Goal: Task Accomplishment & Management: Manage account settings

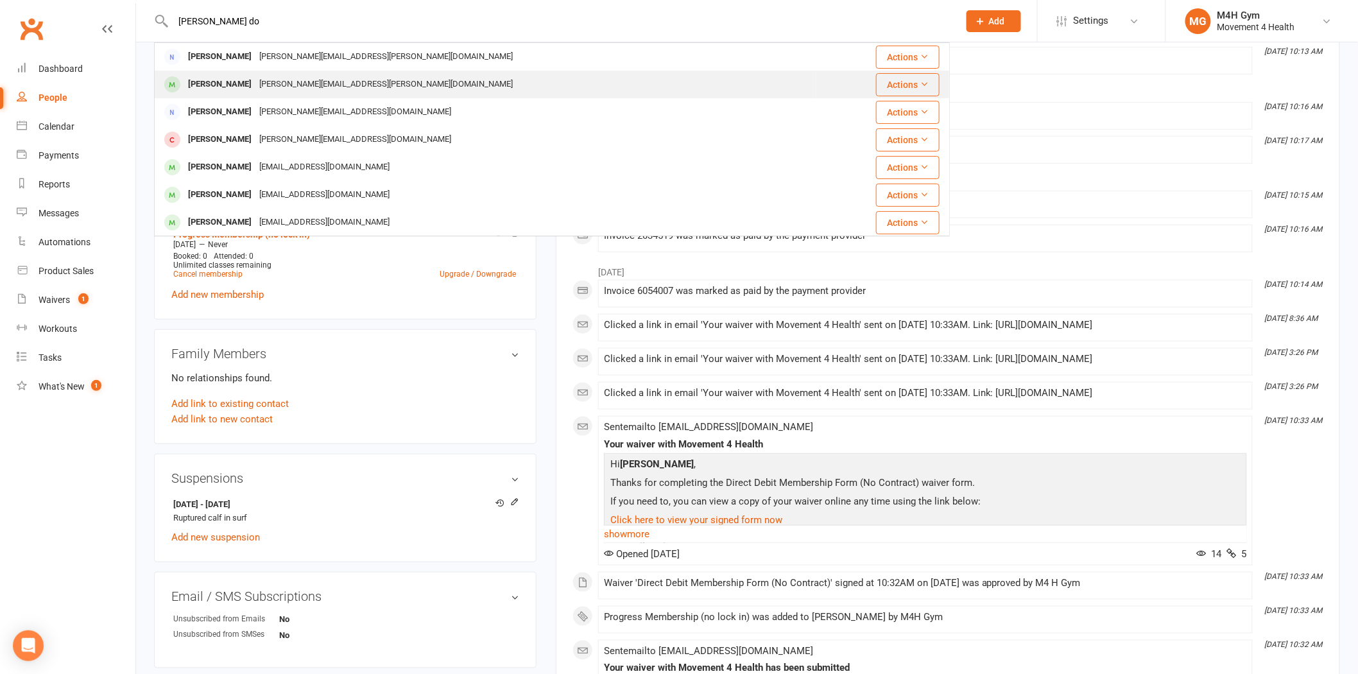
type input "[PERSON_NAME] do"
click at [255, 77] on div "[PERSON_NAME][EMAIL_ADDRESS][PERSON_NAME][DOMAIN_NAME]" at bounding box center [385, 84] width 261 height 19
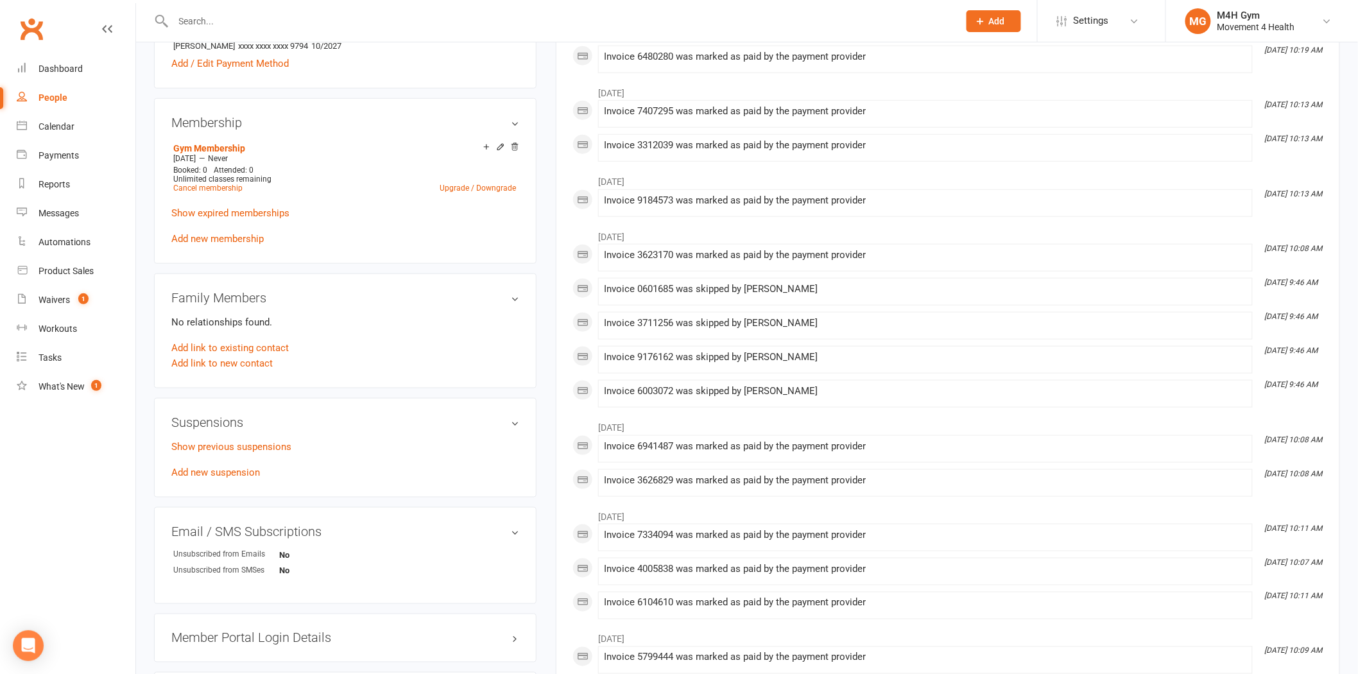
scroll to position [375, 0]
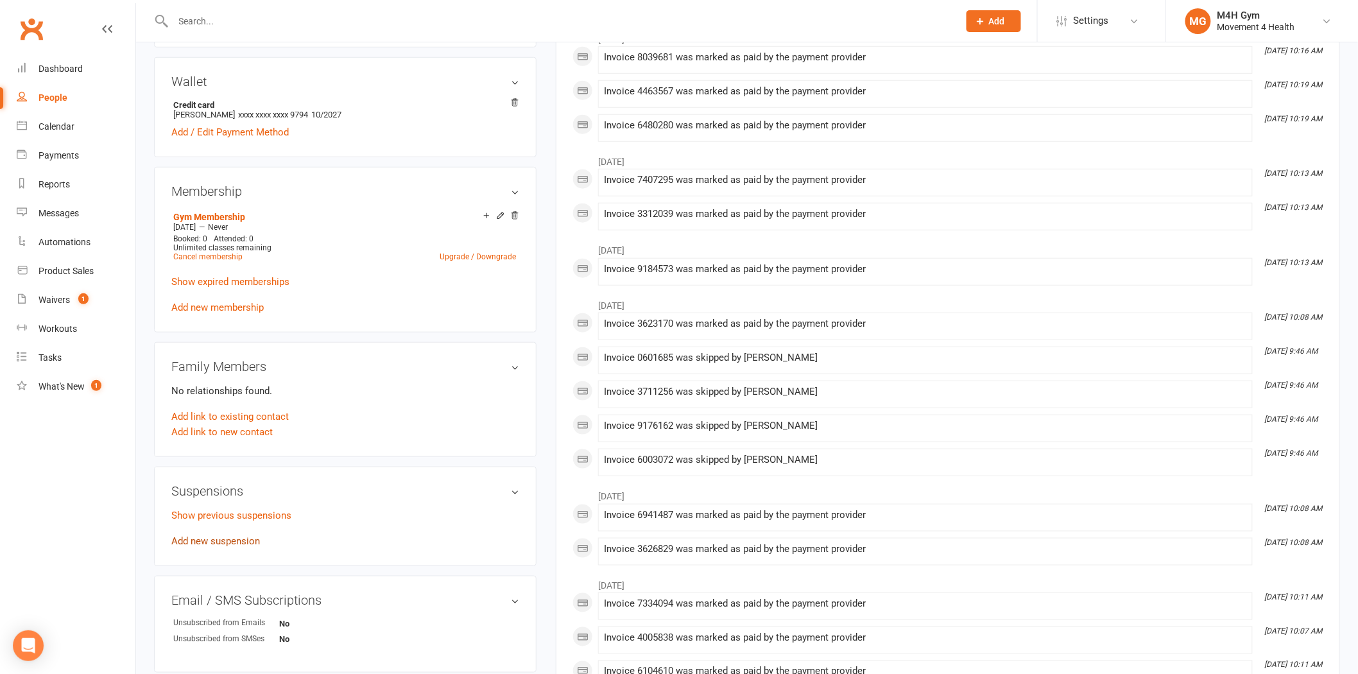
click at [227, 536] on link "Add new suspension" at bounding box center [215, 541] width 89 height 12
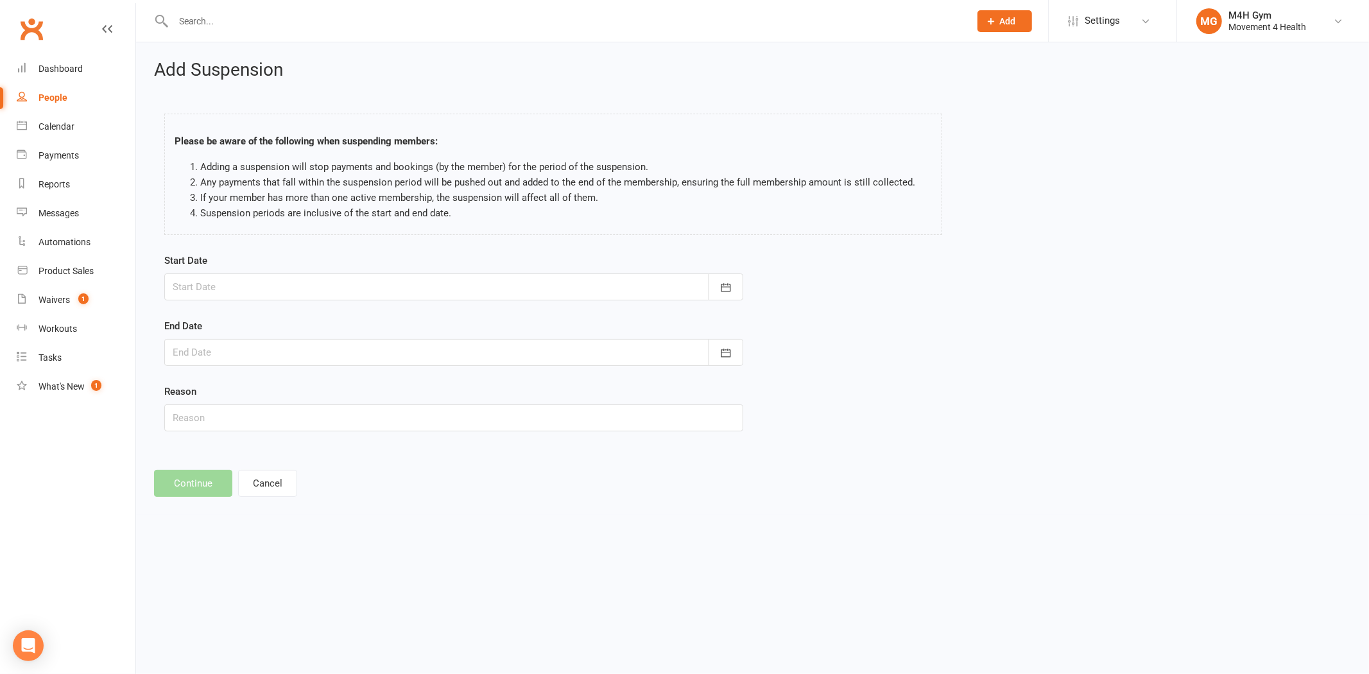
click at [316, 286] on div at bounding box center [453, 286] width 579 height 27
click at [268, 412] on span "16" at bounding box center [273, 417] width 10 height 10
type input "[DATE]"
click at [318, 348] on div at bounding box center [453, 352] width 579 height 27
click at [382, 390] on button "button" at bounding box center [389, 384] width 28 height 23
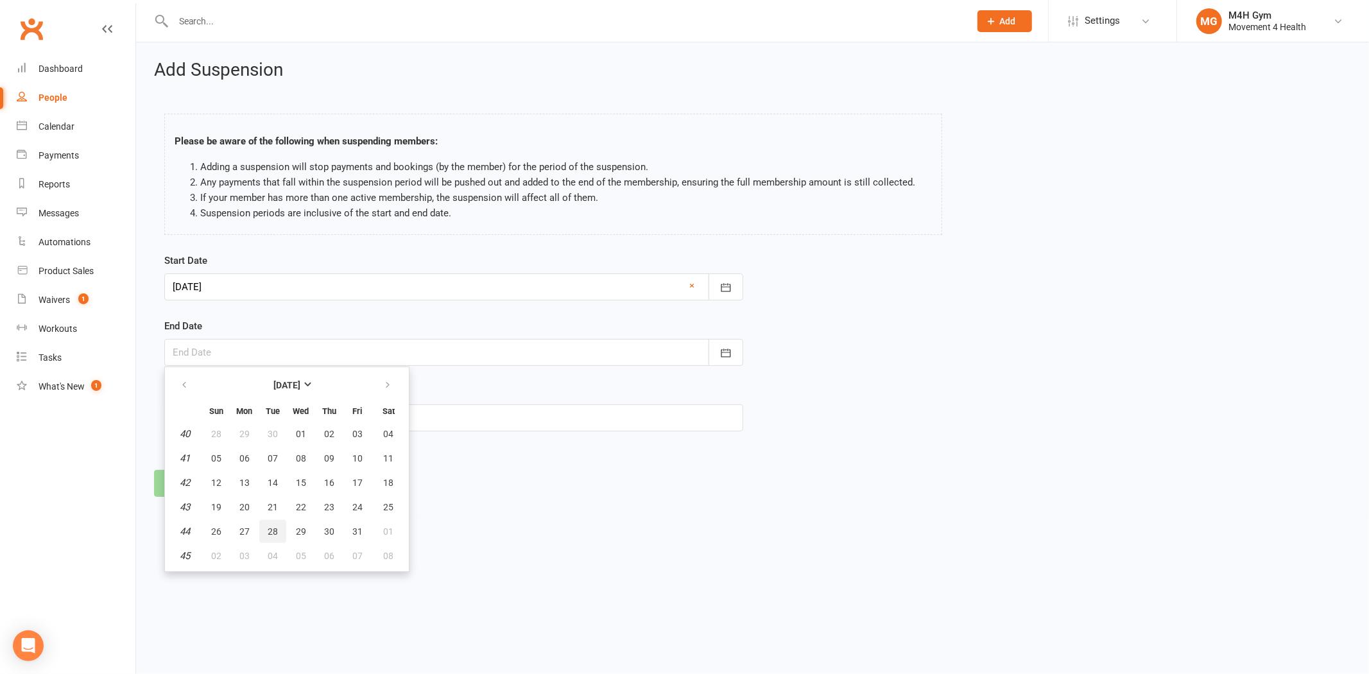
click at [273, 526] on span "28" at bounding box center [273, 531] width 10 height 10
type input "[DATE]"
click at [325, 426] on input "text" at bounding box center [453, 417] width 579 height 27
click at [227, 417] on input "text" at bounding box center [453, 417] width 579 height 27
paste input ""Hi Can you please suspend my membership from [DATE] [DATE] until [DATE], I fin…"
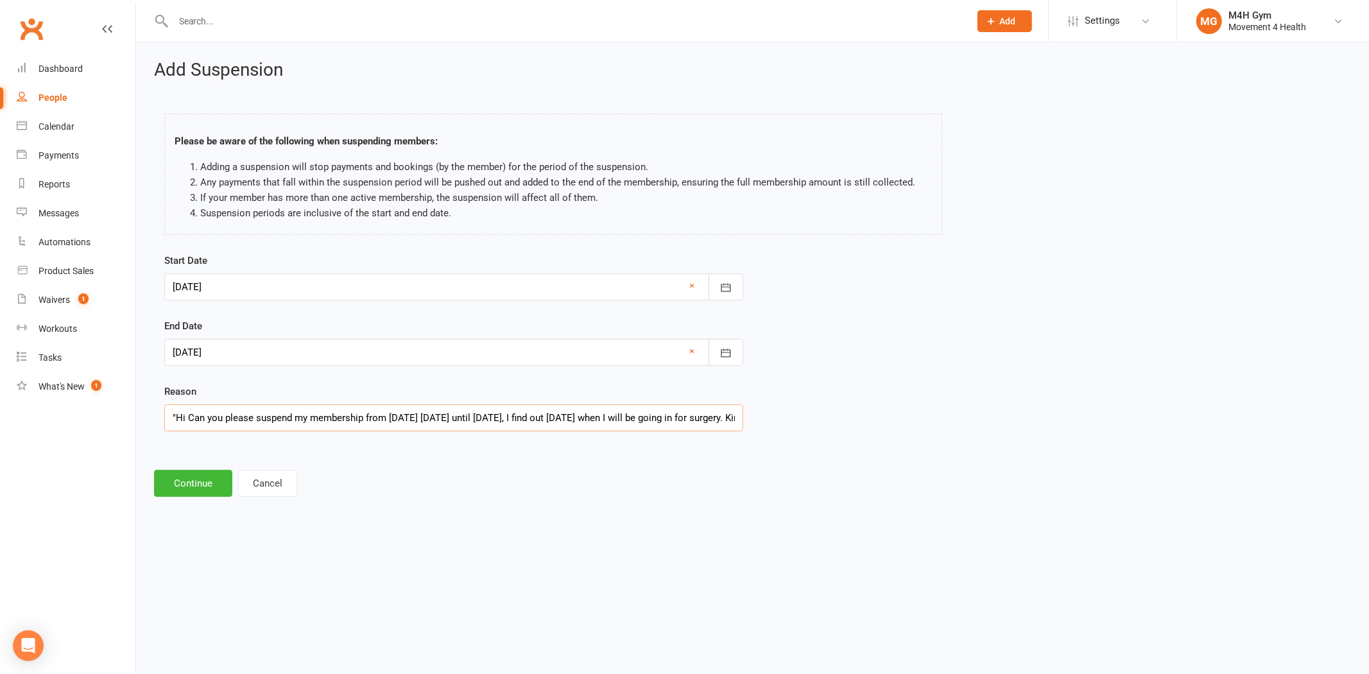
scroll to position [0, 168]
type input ""Hi Can you please suspend my membership from [DATE] [DATE] until [DATE], I fin…"
click at [210, 492] on button "Continue" at bounding box center [193, 483] width 78 height 27
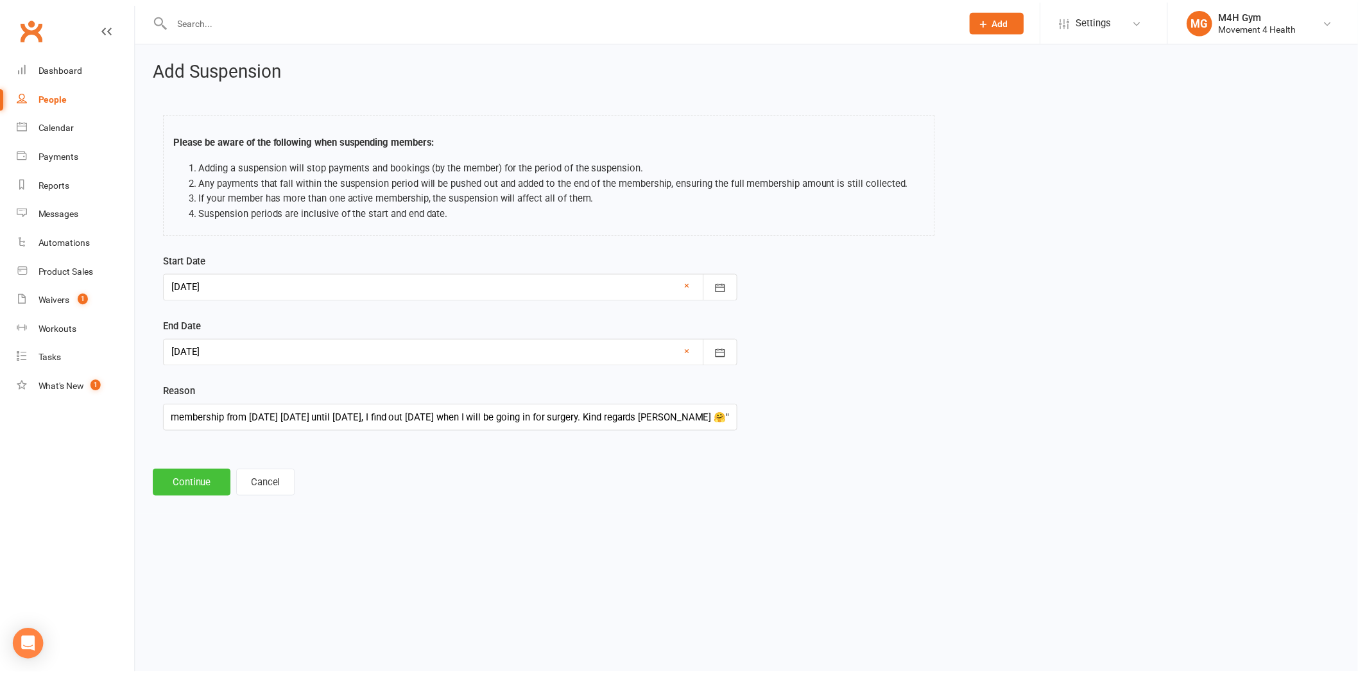
scroll to position [0, 0]
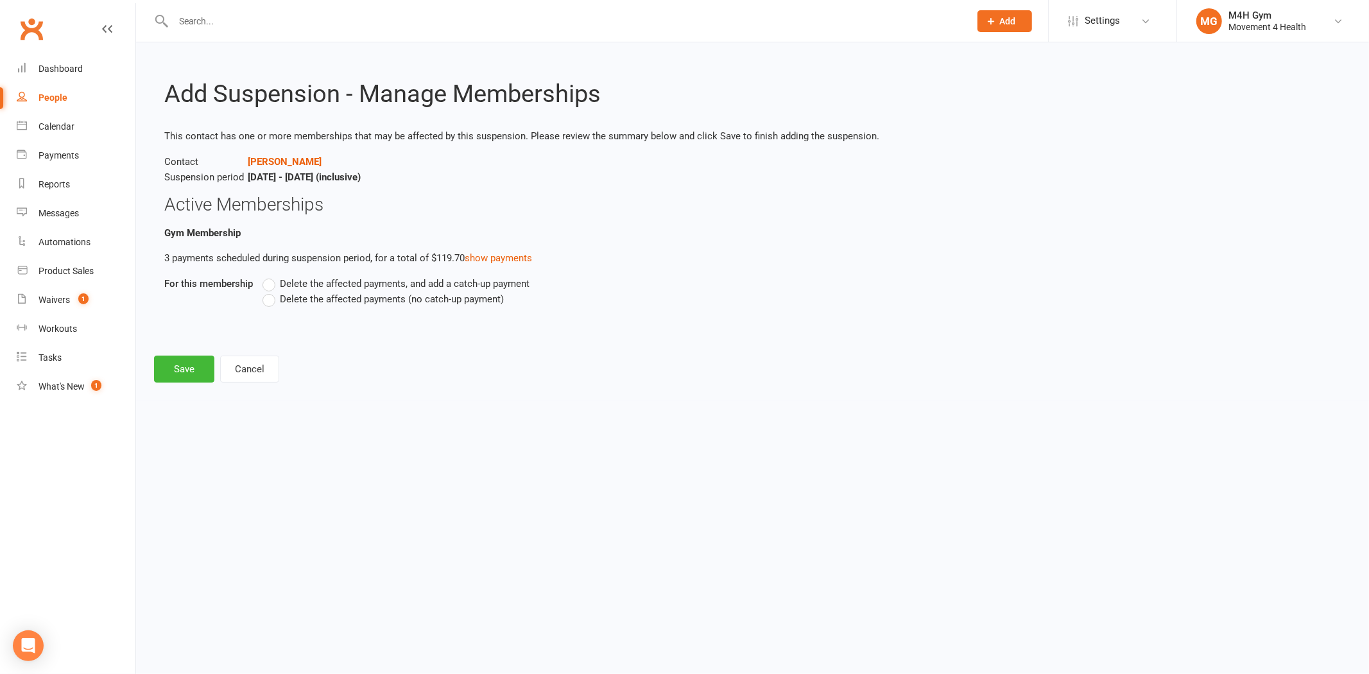
click at [304, 289] on label "Delete the affected payments, and add a catch-up payment" at bounding box center [395, 283] width 267 height 15
click at [271, 276] on input "Delete the affected payments, and add a catch-up payment" at bounding box center [266, 276] width 8 height 0
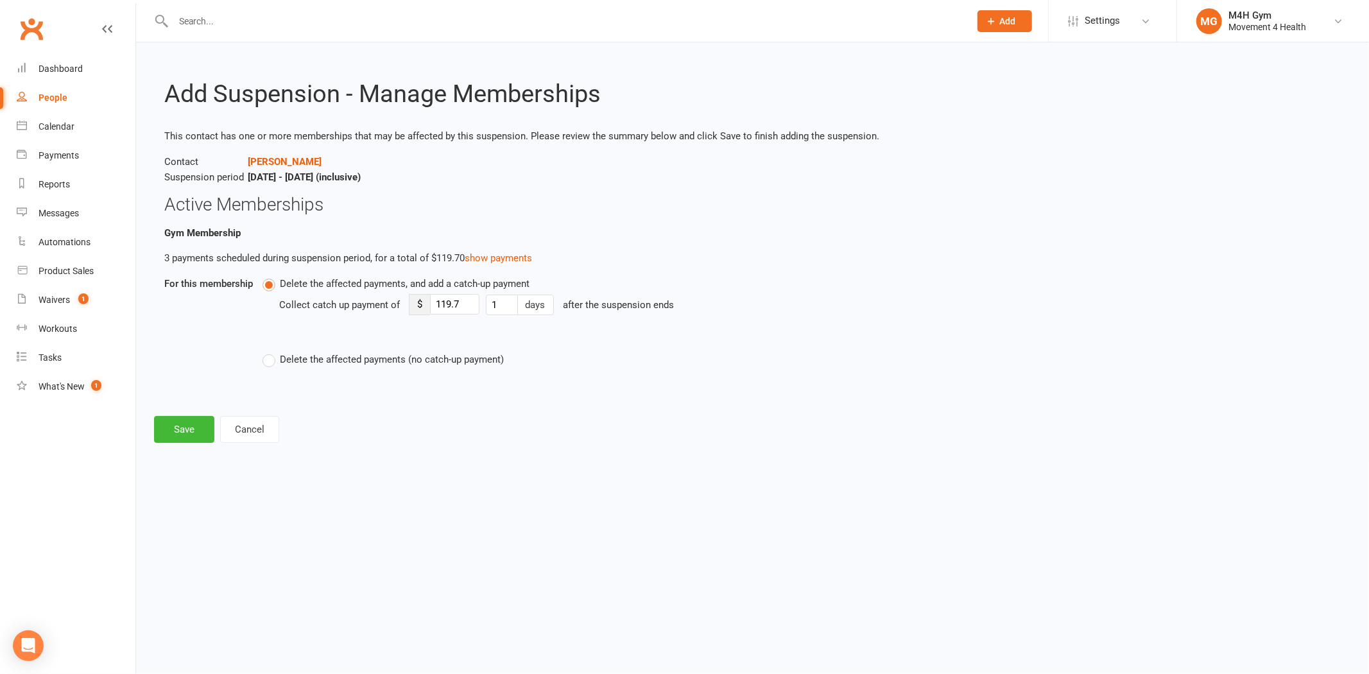
click at [316, 359] on span "Delete the affected payments (no catch-up payment)" at bounding box center [392, 358] width 224 height 13
click at [271, 352] on input "Delete the affected payments (no catch-up payment)" at bounding box center [266, 352] width 8 height 0
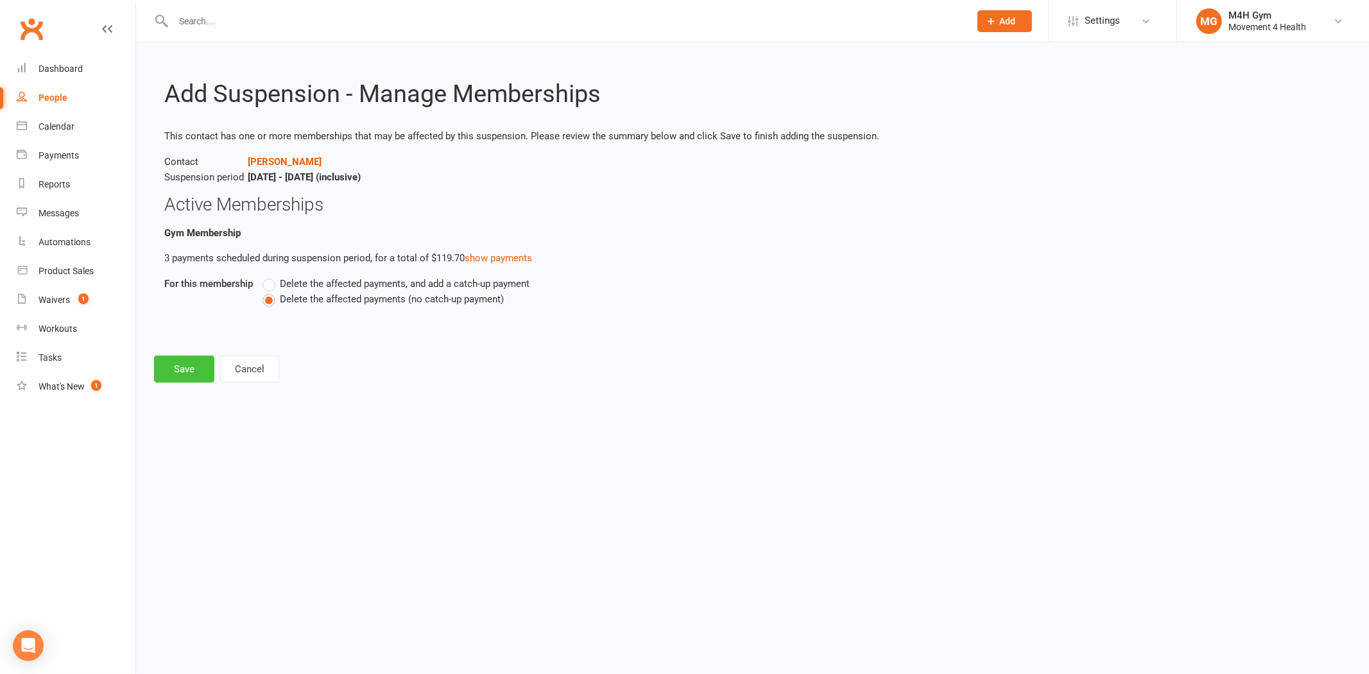
click at [195, 381] on button "Save" at bounding box center [184, 368] width 60 height 27
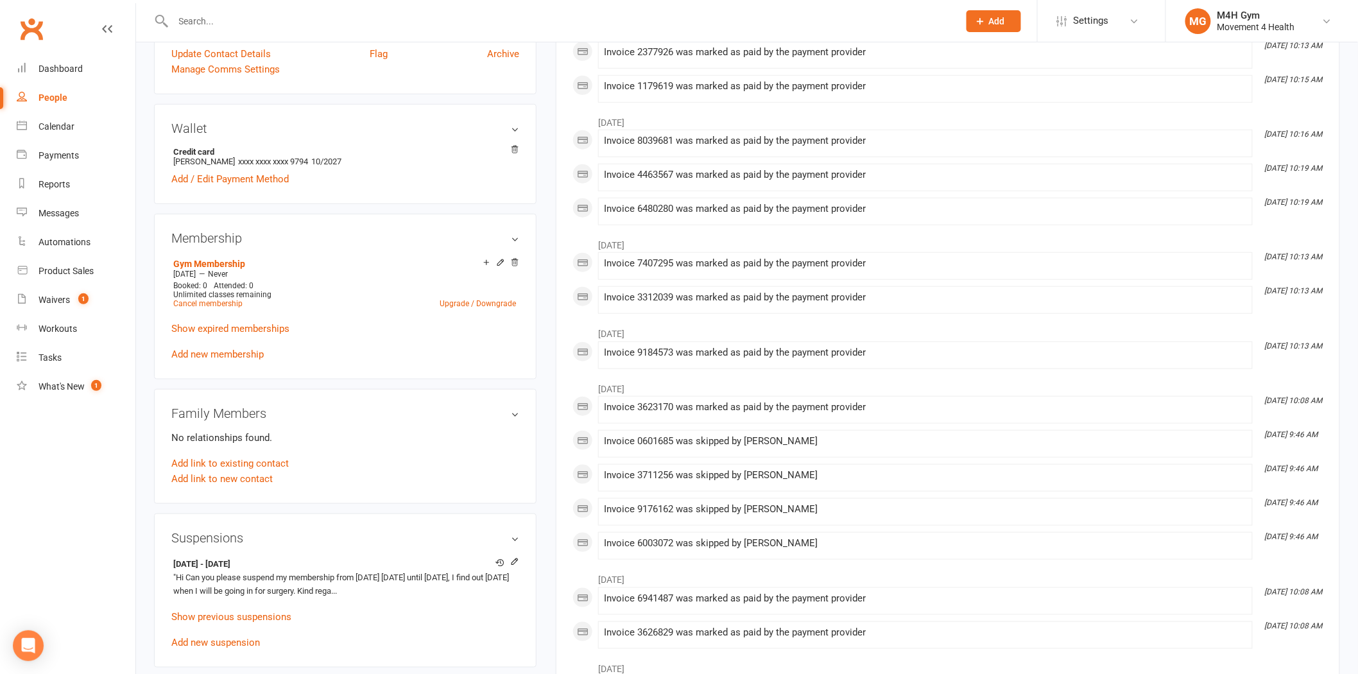
scroll to position [356, 0]
